Goal: Task Accomplishment & Management: Manage account settings

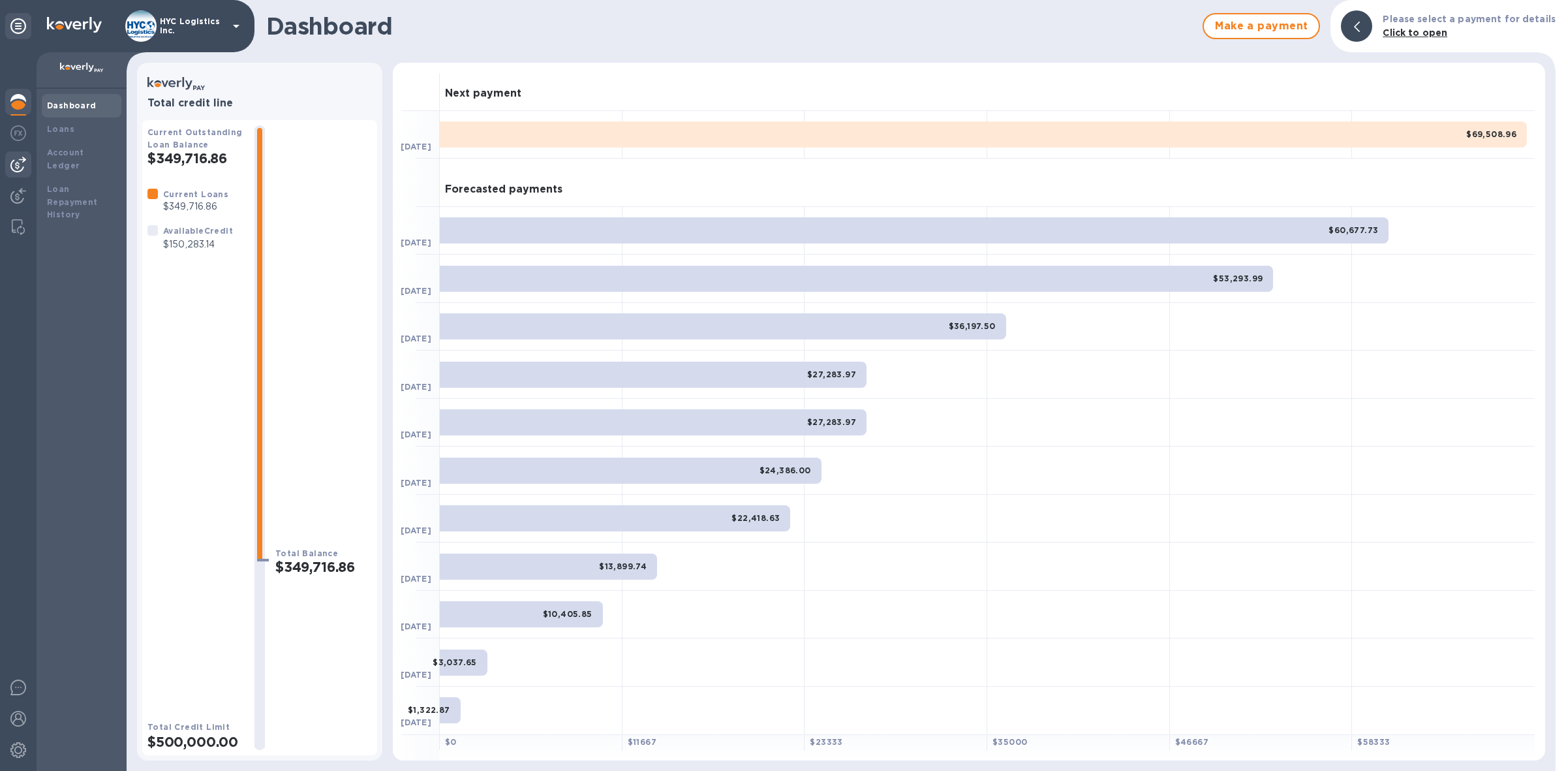
click at [11, 161] on img at bounding box center [18, 165] width 16 height 16
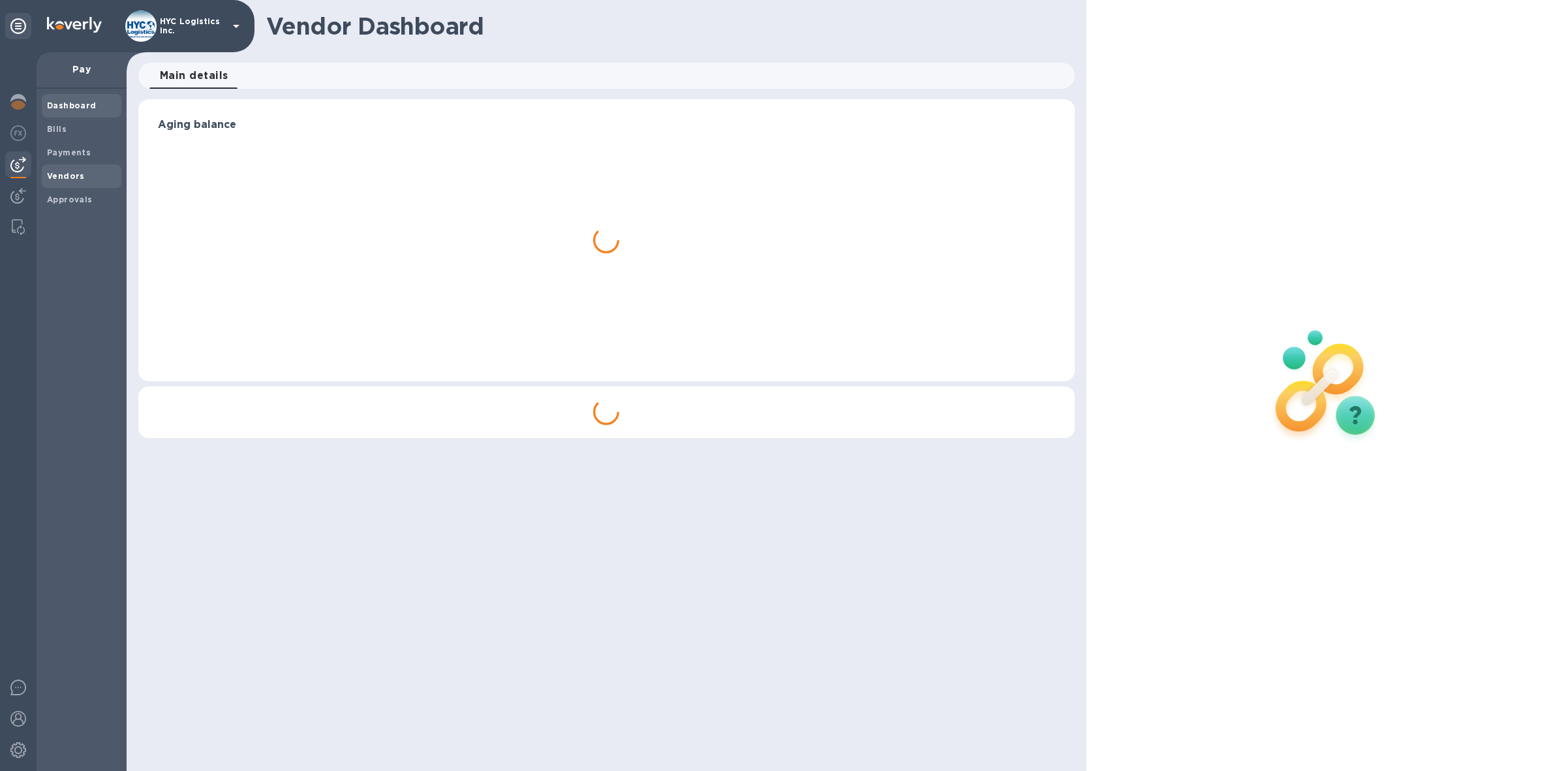
click at [53, 175] on b "Vendors" at bounding box center [66, 176] width 38 height 10
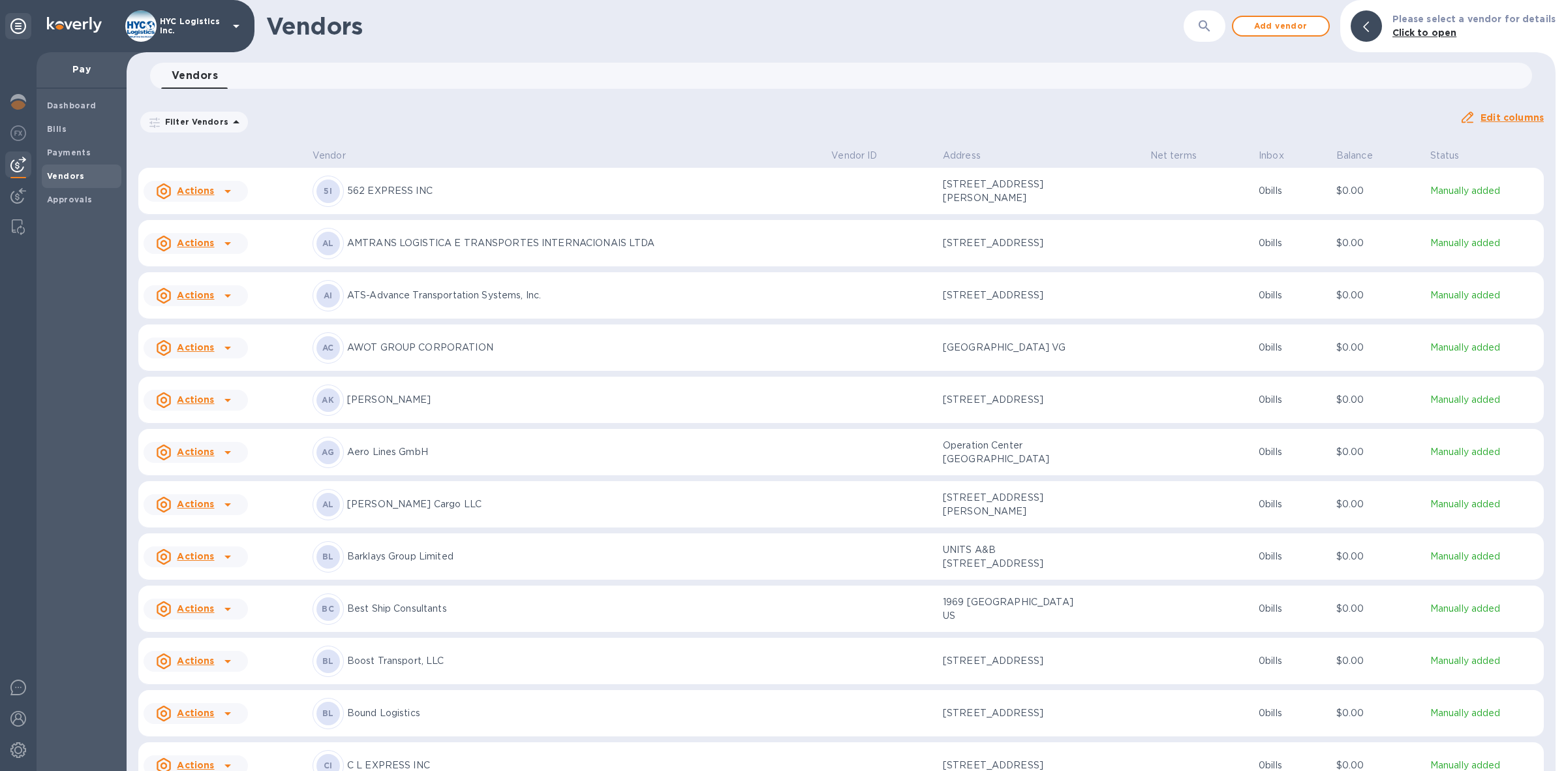
scroll to position [82, 0]
